Goal: Check status: Check status

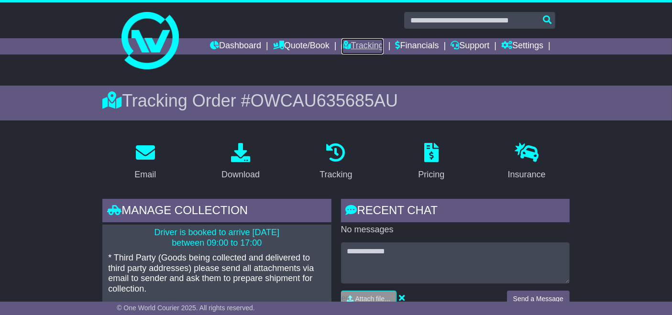
click at [364, 48] on link "Tracking" at bounding box center [362, 46] width 42 height 16
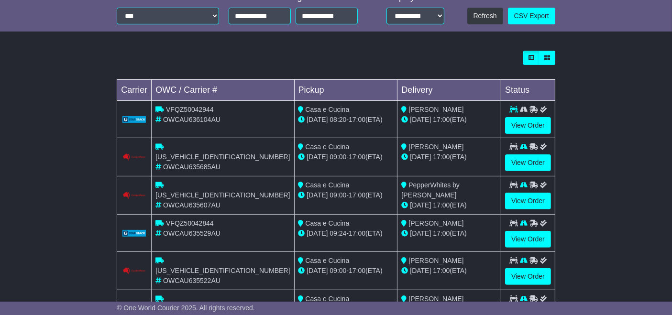
scroll to position [293, 0]
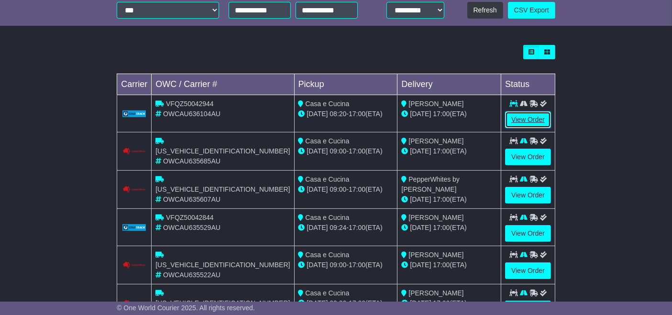
click at [528, 119] on link "View Order" at bounding box center [528, 119] width 46 height 17
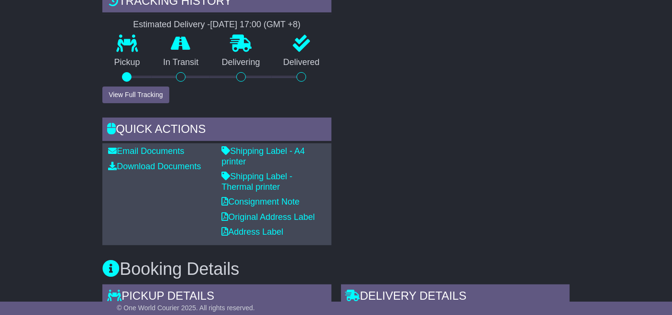
scroll to position [348, 0]
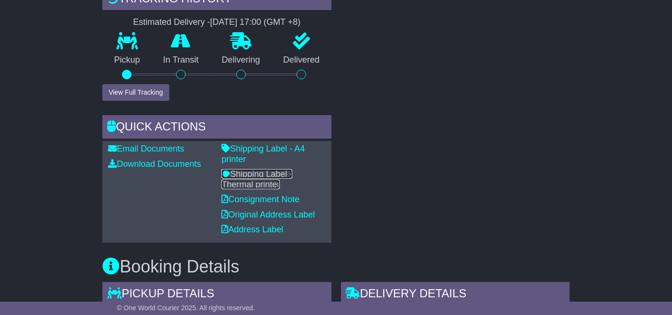
click at [292, 169] on link "Shipping Label - Thermal printer" at bounding box center [256, 179] width 71 height 20
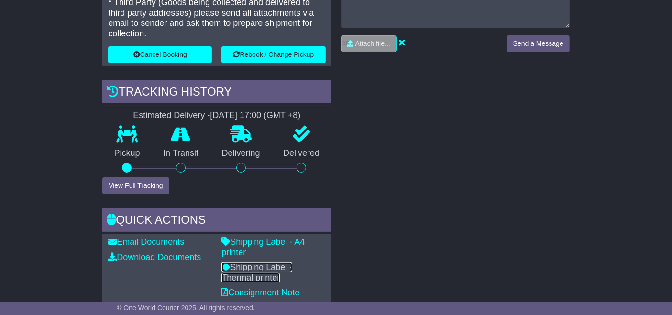
scroll to position [0, 0]
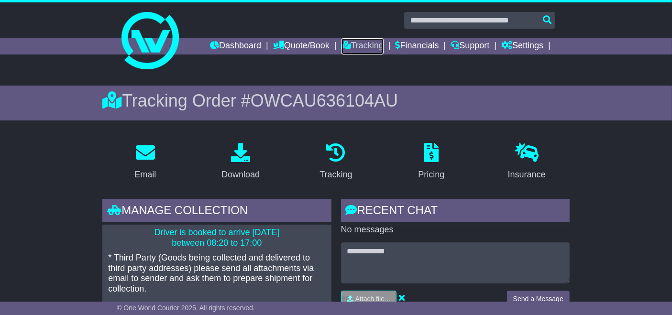
click at [360, 46] on link "Tracking" at bounding box center [362, 46] width 42 height 16
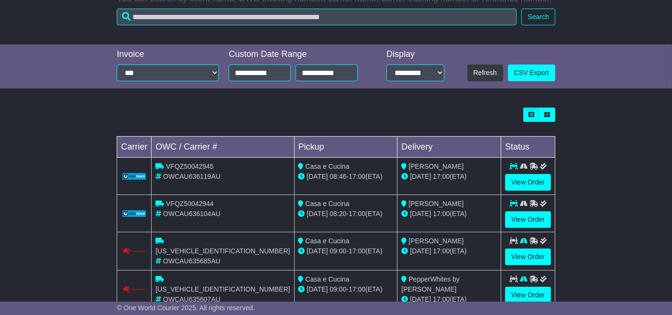
scroll to position [242, 0]
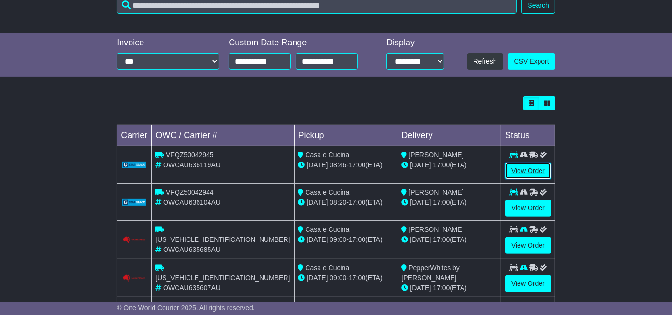
click at [526, 177] on link "View Order" at bounding box center [528, 171] width 46 height 17
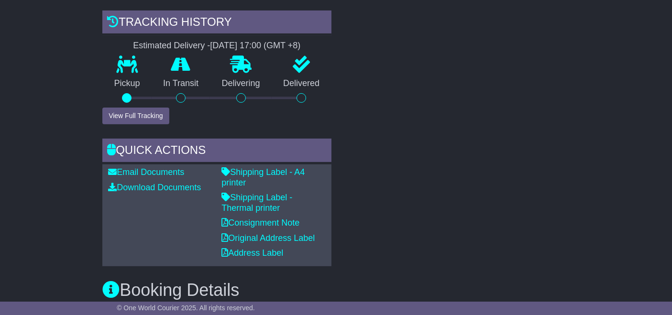
scroll to position [327, 0]
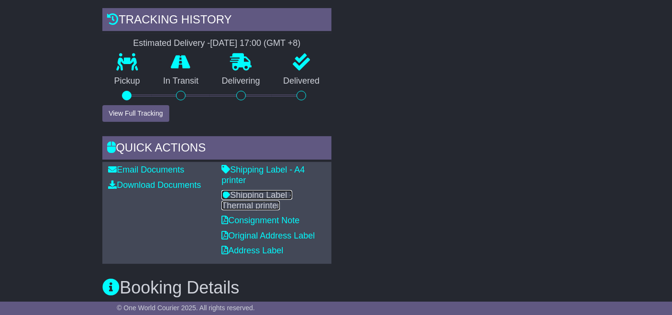
click at [292, 190] on link "Shipping Label - Thermal printer" at bounding box center [256, 200] width 71 height 20
